Goal: Task Accomplishment & Management: Use online tool/utility

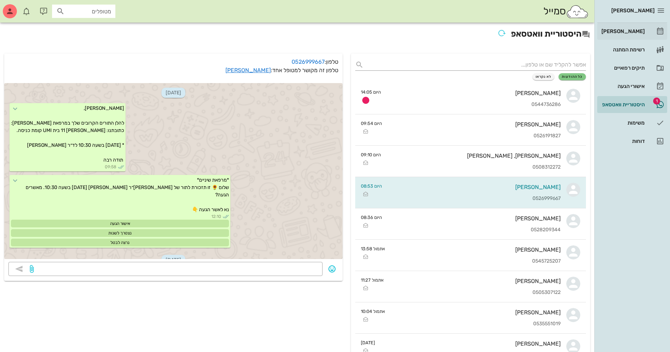
scroll to position [118, 0]
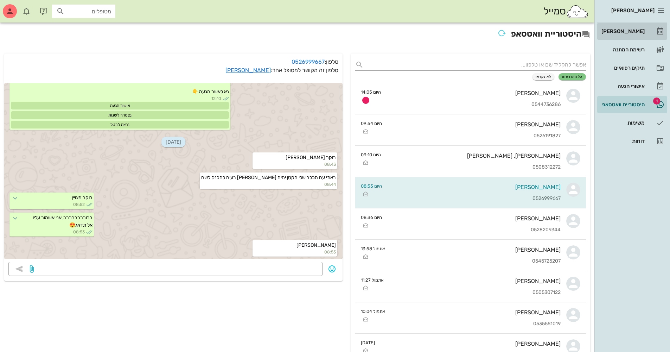
click at [651, 31] on link "[PERSON_NAME]" at bounding box center [632, 31] width 70 height 17
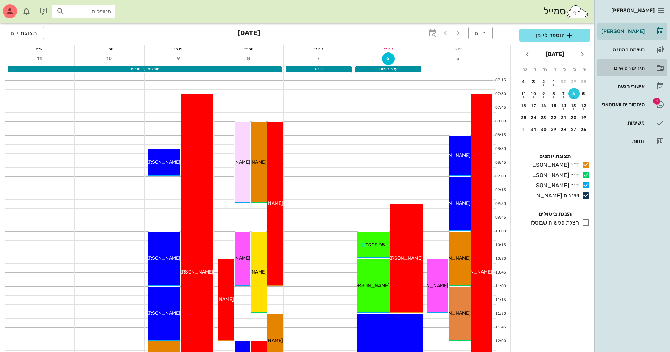
click at [640, 68] on div "תיקים רפואיים" at bounding box center [622, 68] width 45 height 6
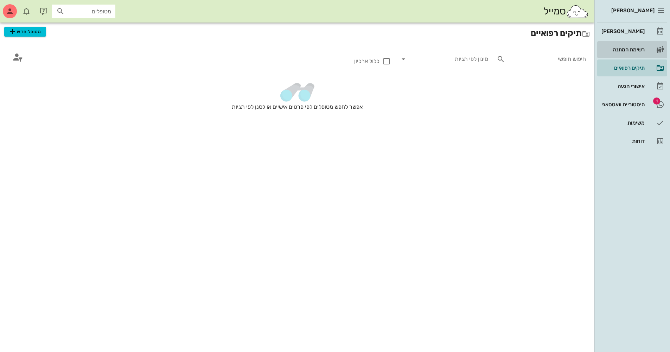
click at [639, 44] on div "רשימת המתנה" at bounding box center [622, 49] width 45 height 11
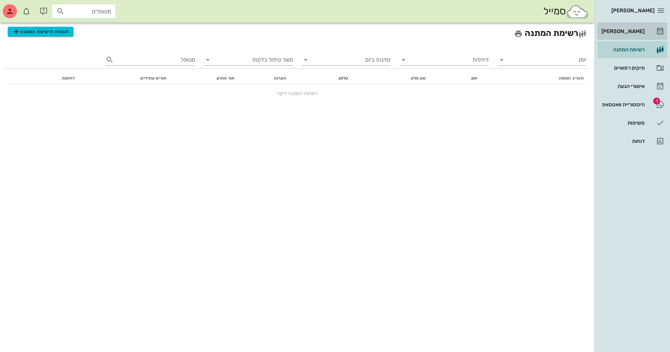
click at [617, 29] on div "[PERSON_NAME]" at bounding box center [622, 31] width 45 height 6
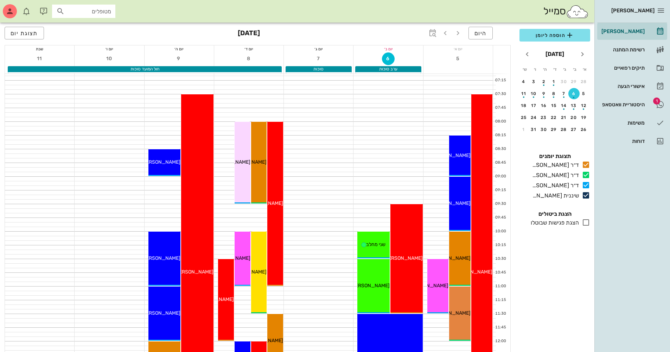
click at [89, 13] on input "מטופלים" at bounding box center [88, 11] width 45 height 9
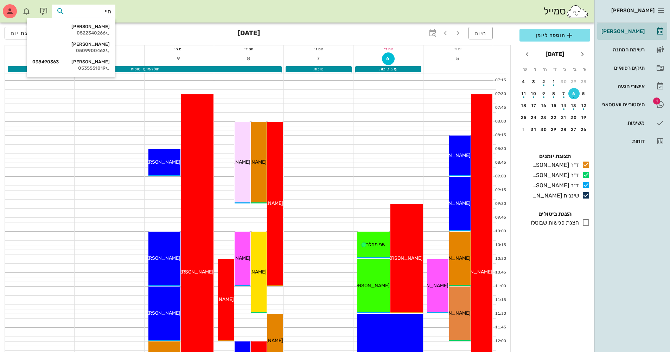
type input "[PERSON_NAME]"
click at [70, 47] on div "[PERSON_NAME] 038490363" at bounding box center [70, 45] width 77 height 6
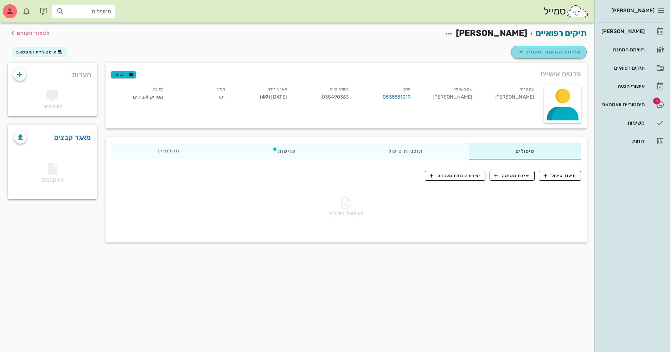
click at [543, 48] on span "שליחת הודעות וטפסים" at bounding box center [549, 52] width 64 height 8
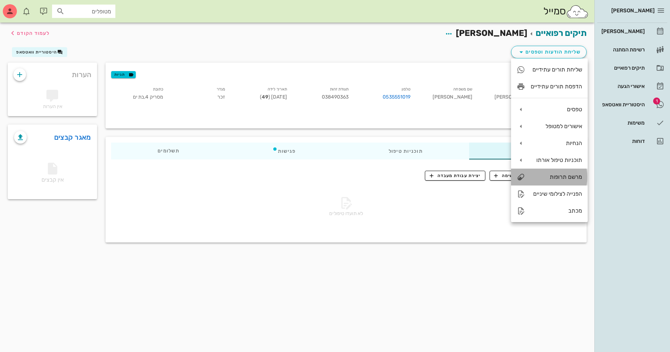
click at [564, 177] on div "מרשם תרופות" at bounding box center [556, 176] width 51 height 7
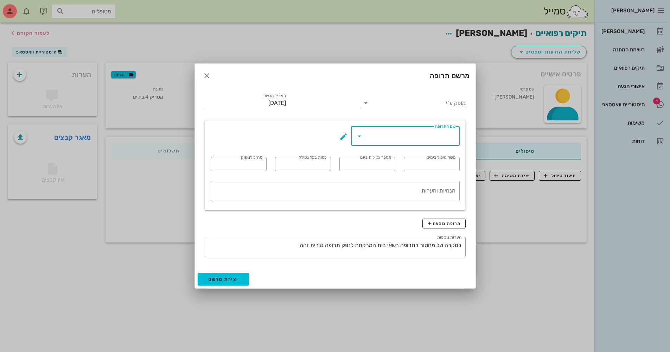
click at [406, 138] on input "שם התרופה" at bounding box center [410, 135] width 90 height 11
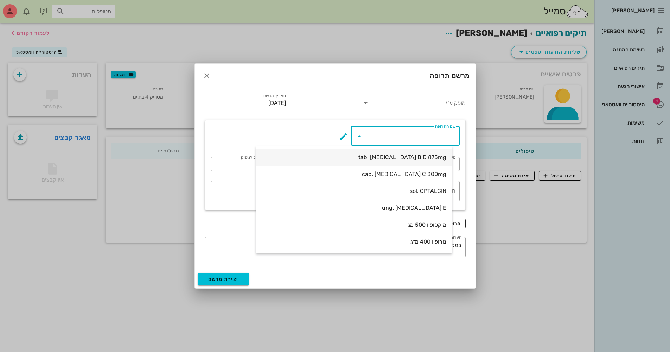
click at [411, 151] on div "tab. [MEDICAL_DATA] BID 875mg" at bounding box center [354, 157] width 185 height 15
type input "tab. [MEDICAL_DATA] BID 875mg"
type input "7"
type input "2"
type input "1"
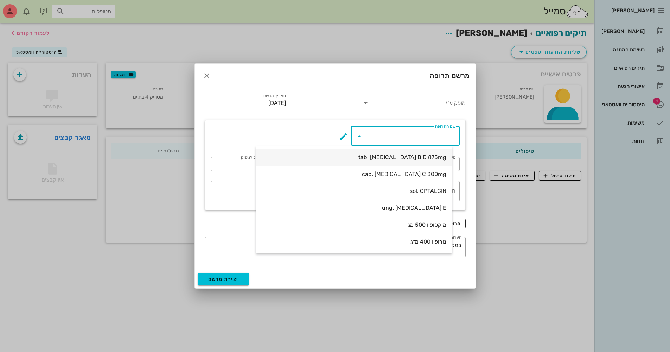
type input "14"
type textarea "טבליה אחת כל 12 שעות במשך 7 ימים"
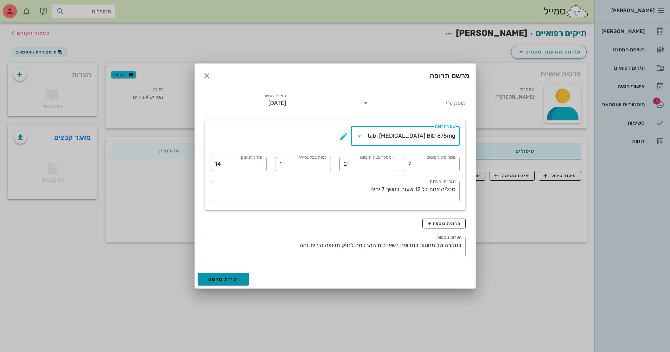
click at [230, 275] on button "יצירת מרשם" at bounding box center [224, 279] width 52 height 13
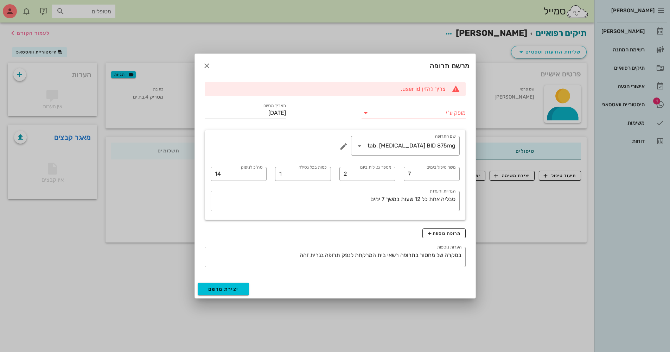
click at [413, 113] on input "מופק ע"י" at bounding box center [419, 112] width 94 height 11
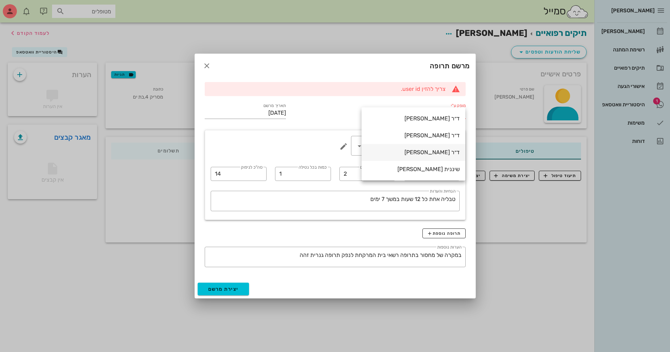
click at [429, 150] on div "ד״ר [PERSON_NAME]" at bounding box center [413, 152] width 93 height 7
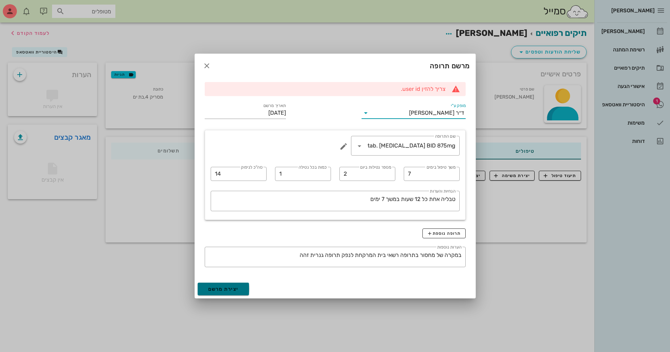
click at [227, 290] on span "יצירת מרשם" at bounding box center [223, 289] width 31 height 6
